Goal: Task Accomplishment & Management: Manage account settings

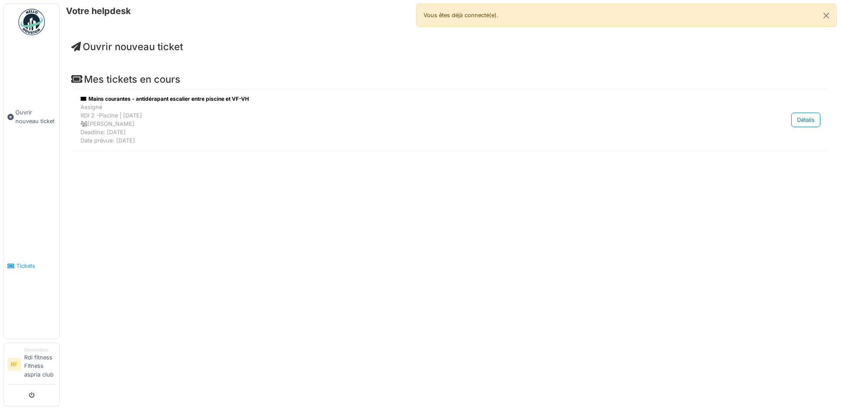
click at [27, 265] on span "Tickets" at bounding box center [36, 266] width 40 height 8
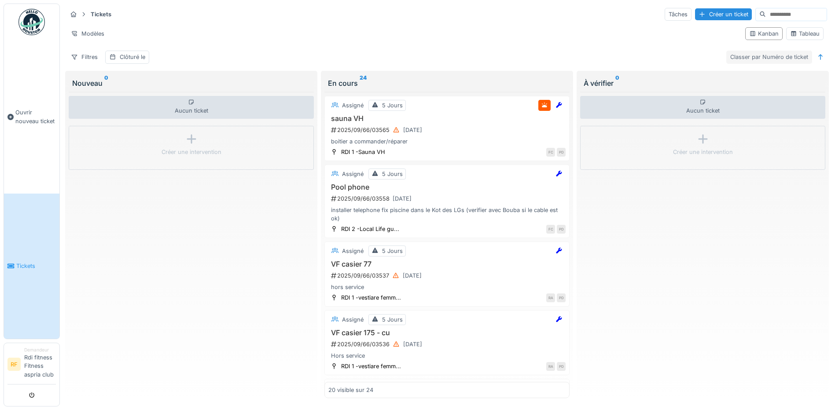
click at [780, 54] on div "Classer par Numéro de ticket" at bounding box center [769, 57] width 86 height 13
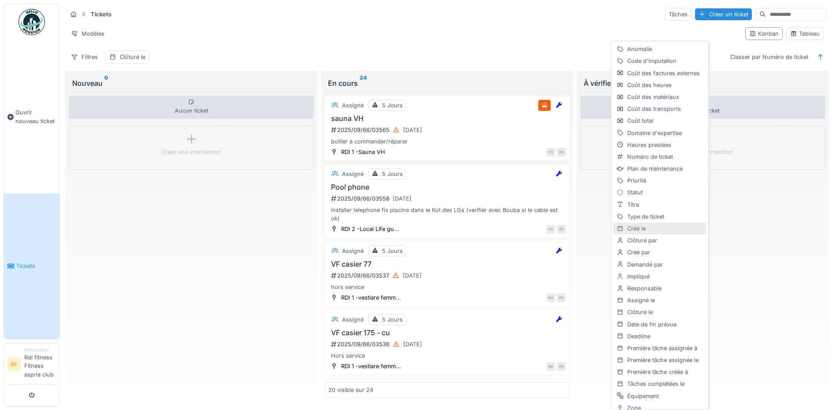
click at [650, 231] on div "Créé le" at bounding box center [659, 229] width 93 height 12
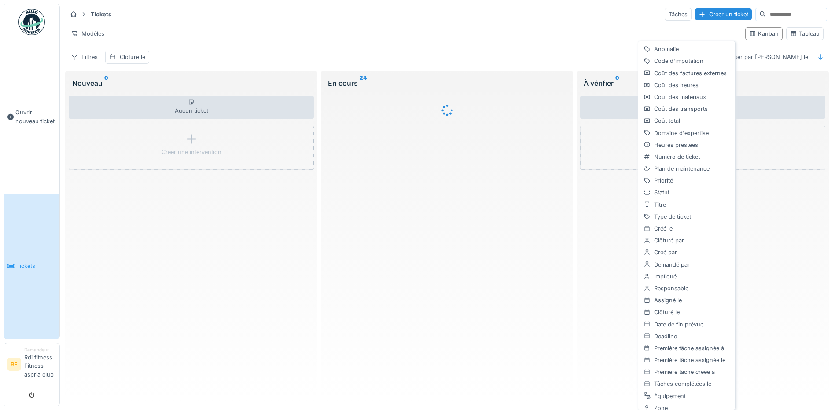
click at [824, 61] on div "Tickets Tâches Créer un ticket Modèles Kanban Tableau Filtres Clôturé le Classe…" at bounding box center [447, 205] width 768 height 402
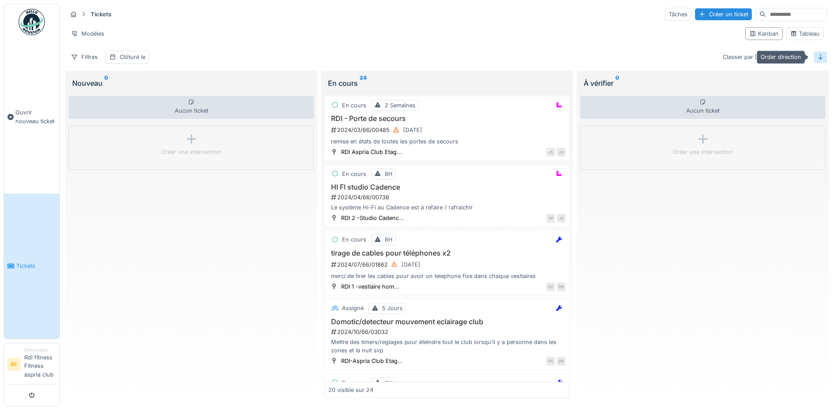
click at [817, 55] on icon at bounding box center [820, 57] width 7 height 6
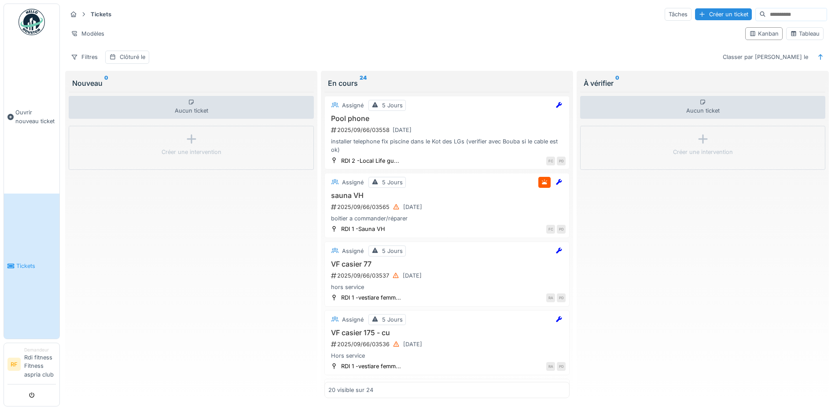
scroll to position [5, 0]
click at [530, 385] on div "20 visible sur 24" at bounding box center [446, 390] width 245 height 16
click at [817, 54] on icon at bounding box center [820, 57] width 7 height 6
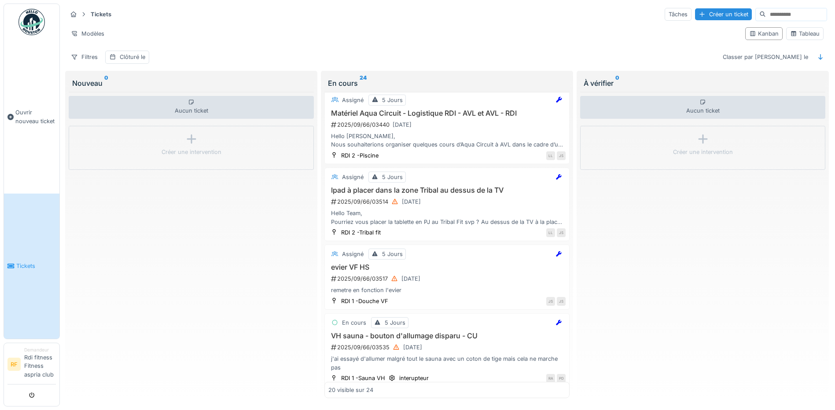
scroll to position [1204, 0]
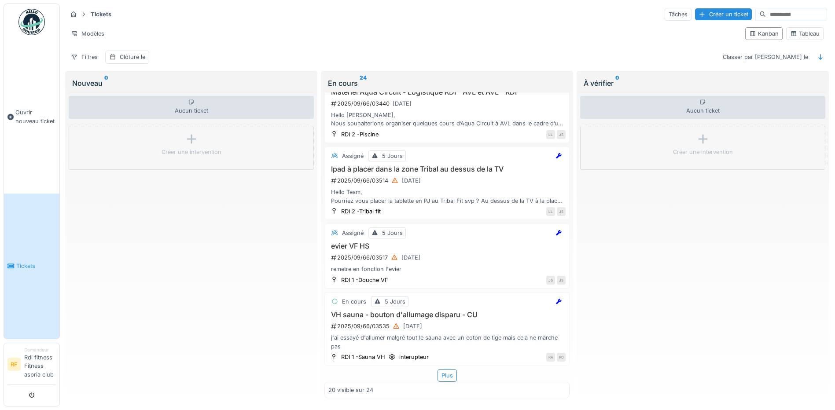
click at [33, 266] on span "Tickets" at bounding box center [36, 266] width 40 height 8
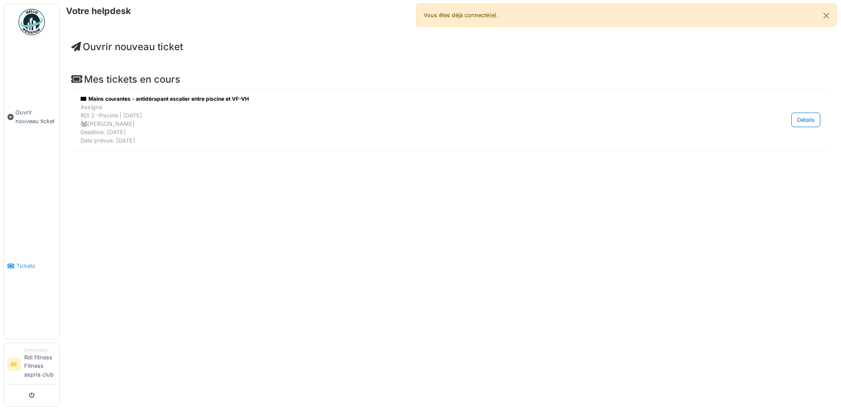
drag, startPoint x: 34, startPoint y: 293, endPoint x: 32, endPoint y: 272, distance: 20.9
click at [34, 293] on link "Tickets" at bounding box center [31, 266] width 55 height 145
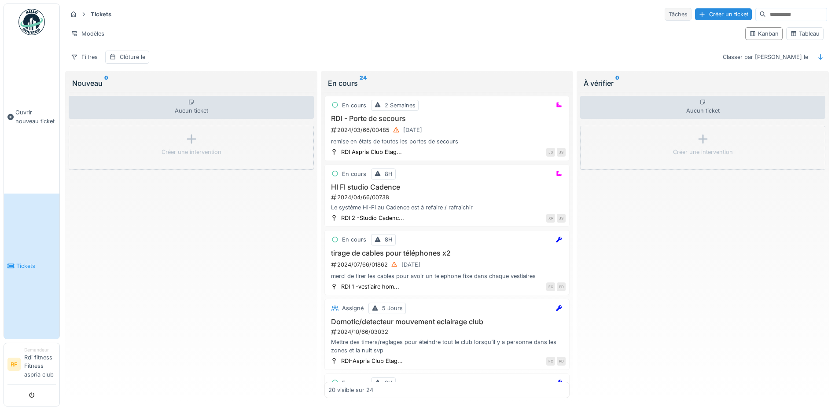
click at [665, 11] on div "Tâches" at bounding box center [678, 14] width 27 height 13
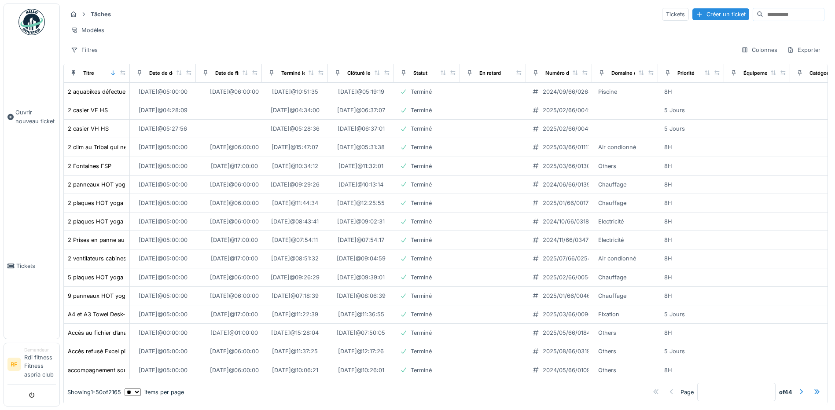
click at [763, 17] on input at bounding box center [793, 14] width 61 height 12
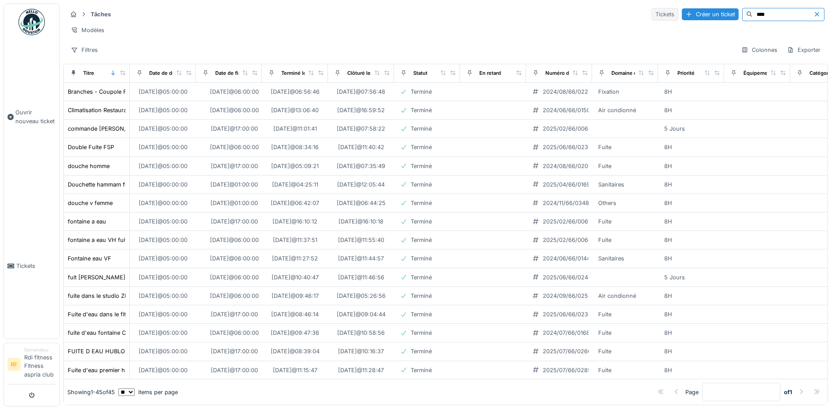
type input "****"
click at [651, 14] on div "Tickets" at bounding box center [664, 14] width 27 height 13
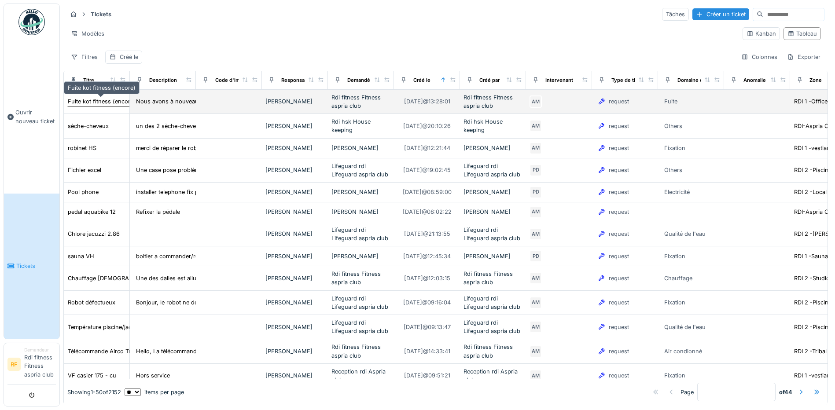
click at [102, 104] on div "Fuite kot fitness (encore)" at bounding box center [102, 101] width 68 height 8
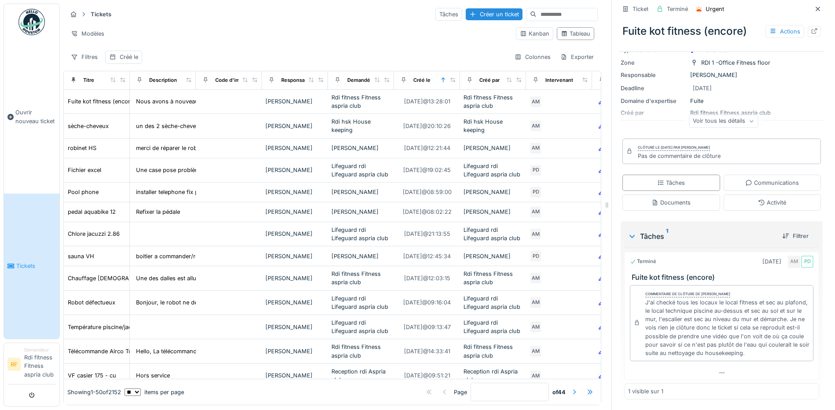
scroll to position [83, 0]
click at [769, 177] on div "Ticket Terminé Urgent Fuite kot fitness (encore) Actions Nous avons à nouveau u…" at bounding box center [722, 168] width 206 height 483
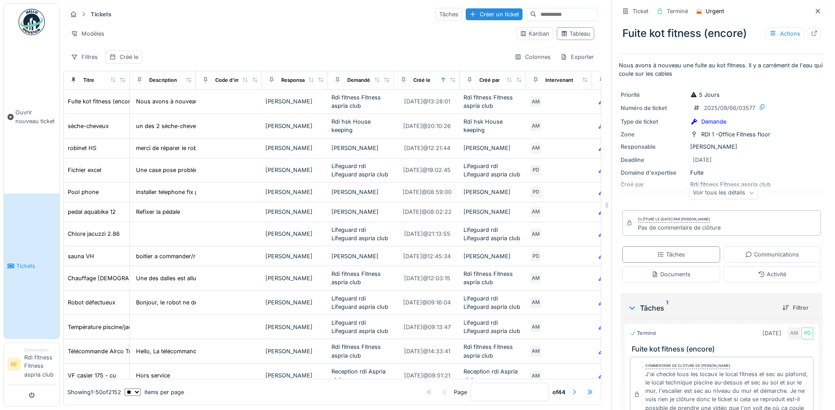
scroll to position [0, 0]
click at [756, 258] on div "Tâches Communications Documents Activité" at bounding box center [722, 265] width 206 height 43
click at [745, 254] on icon at bounding box center [748, 256] width 7 height 6
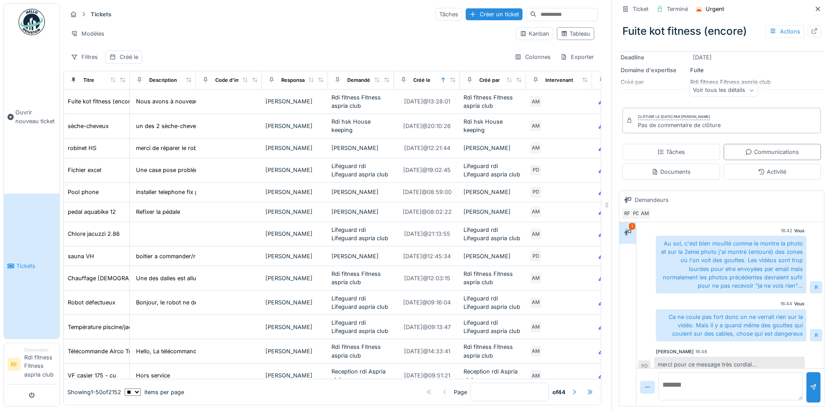
scroll to position [37, 0]
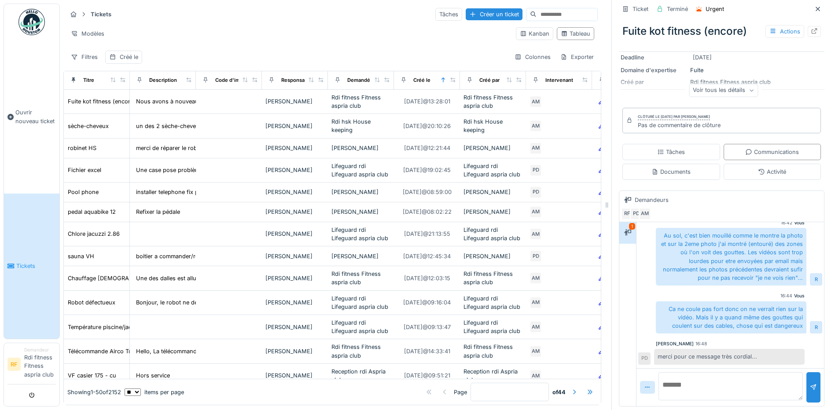
click at [666, 378] on textarea at bounding box center [730, 386] width 144 height 28
click at [151, 21] on div "Tickets Tâches Créer un ticket" at bounding box center [332, 14] width 531 height 15
click at [536, 14] on input at bounding box center [566, 14] width 61 height 12
type input "**********"
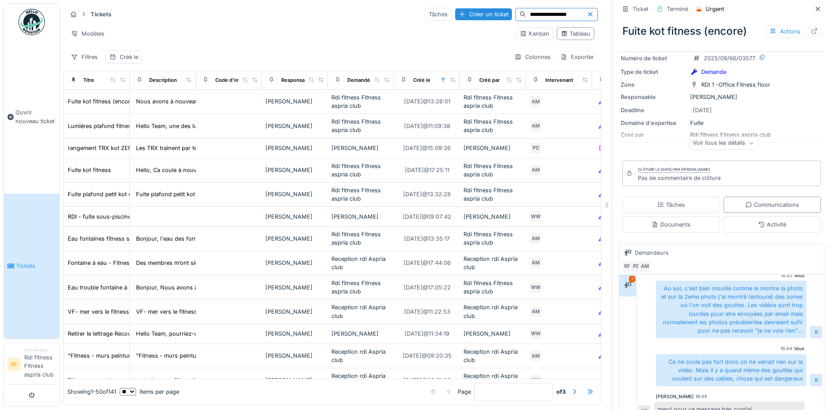
scroll to position [27, 0]
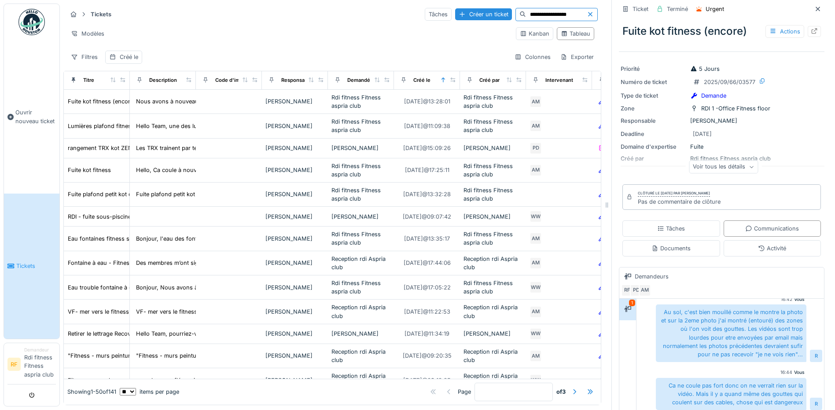
click at [738, 166] on div "Voir tous les détails" at bounding box center [723, 167] width 69 height 13
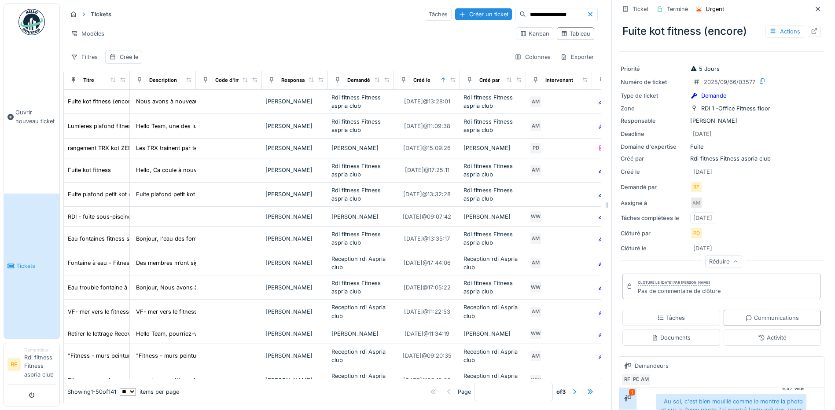
scroll to position [0, 0]
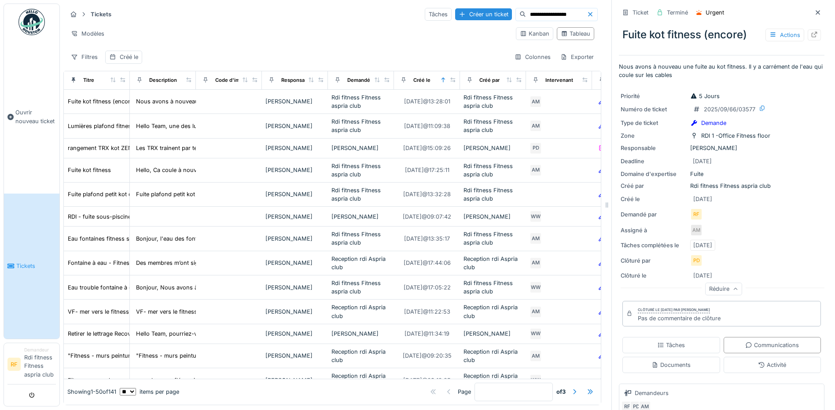
click at [691, 95] on icon at bounding box center [694, 95] width 6 height 5
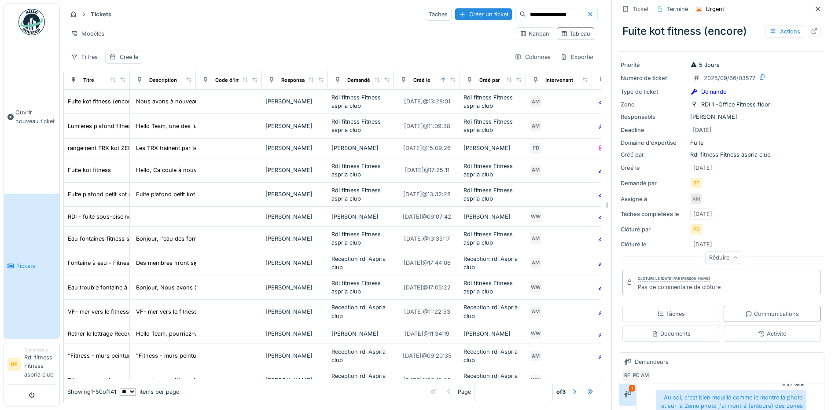
scroll to position [29, 0]
click at [691, 199] on div "AM" at bounding box center [696, 201] width 12 height 12
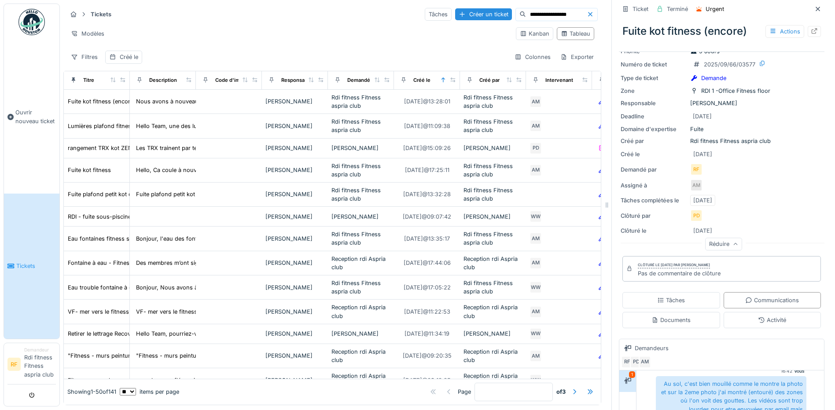
scroll to position [46, 0]
drag, startPoint x: 824, startPoint y: 162, endPoint x: 825, endPoint y: 196, distance: 33.9
click at [825, 196] on div "**********" at bounding box center [447, 205] width 775 height 410
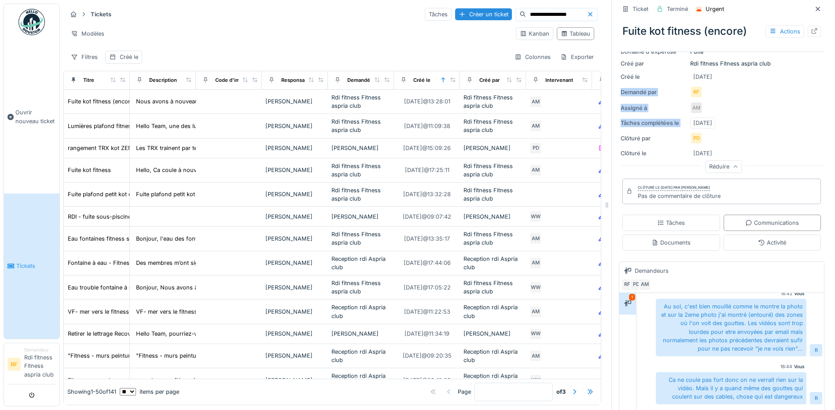
scroll to position [193, 0]
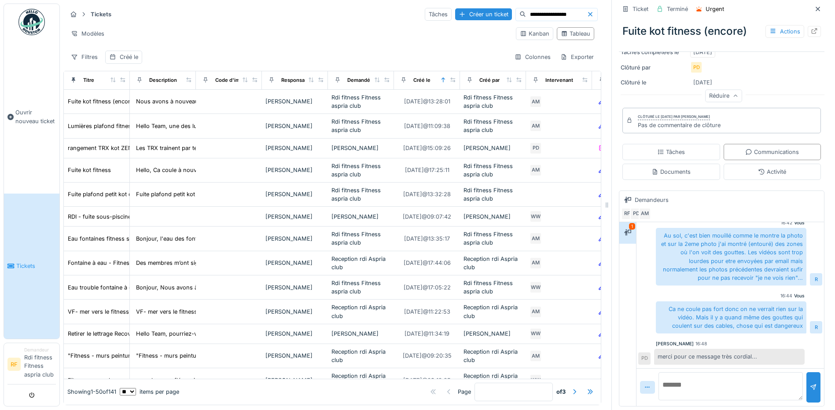
click at [724, 353] on div "merci pour ce message très cordial..." at bounding box center [729, 356] width 151 height 15
